Goal: Task Accomplishment & Management: Manage account settings

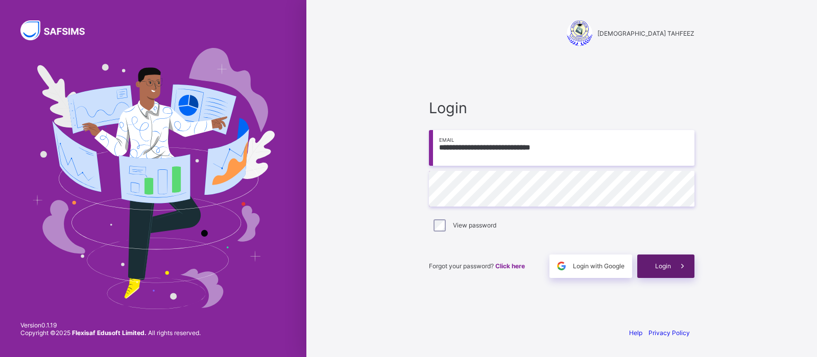
click at [663, 271] on div "Login" at bounding box center [665, 266] width 57 height 23
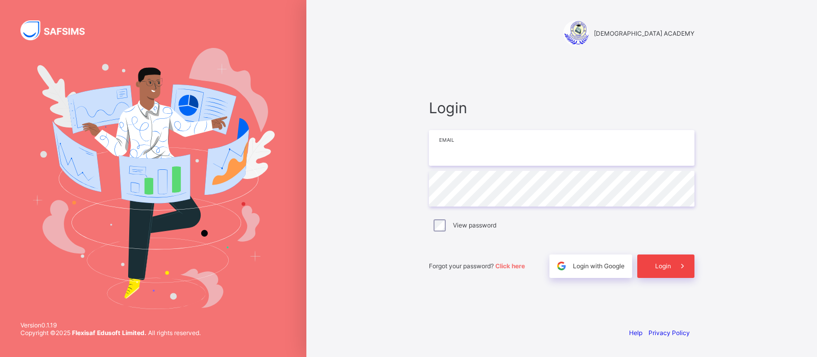
type input "**********"
click at [646, 264] on div "Login" at bounding box center [665, 266] width 57 height 23
